Goal: Task Accomplishment & Management: Complete application form

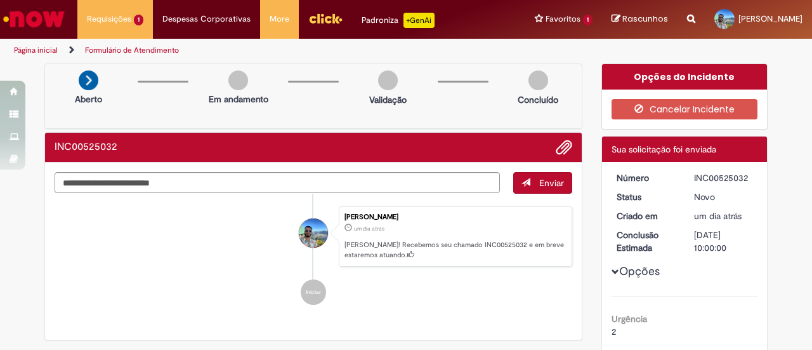
scroll to position [649, 0]
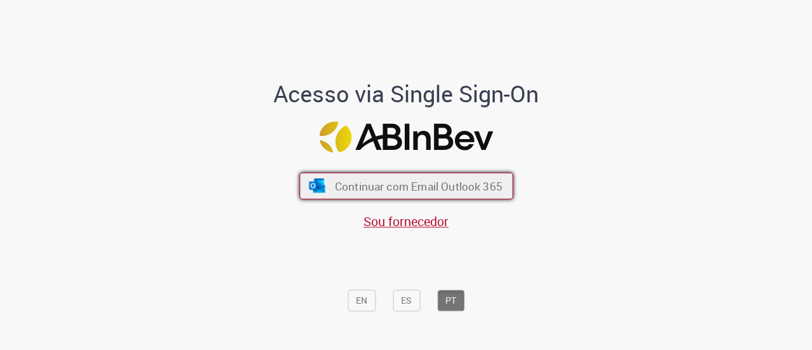
click at [355, 175] on button "Continuar com Email Outlook 365" at bounding box center [407, 186] width 214 height 27
